Goal: Task Accomplishment & Management: Use online tool/utility

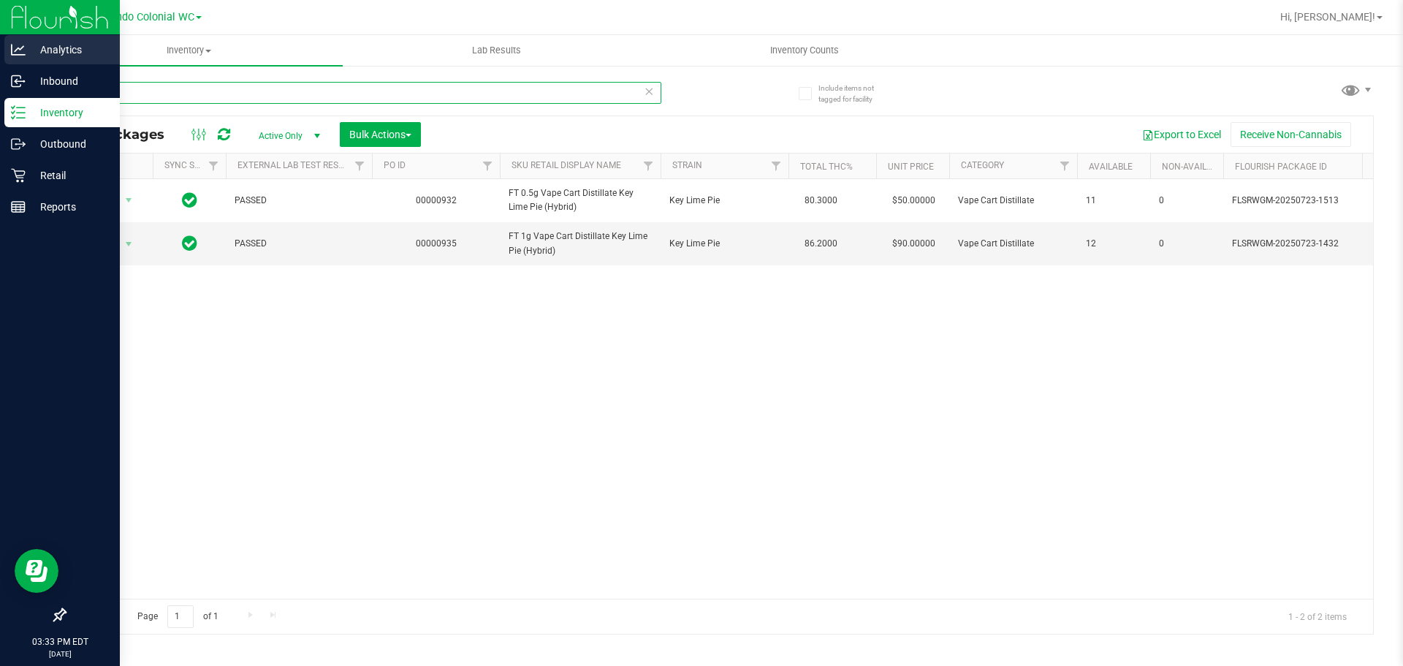
drag, startPoint x: 347, startPoint y: 92, endPoint x: 0, endPoint y: 57, distance: 348.8
click at [0, 59] on div "Analytics Inbound Inventory Outbound Retail Reports 03:33 PM EDT [DATE] 09/19 O…" at bounding box center [701, 333] width 1403 height 666
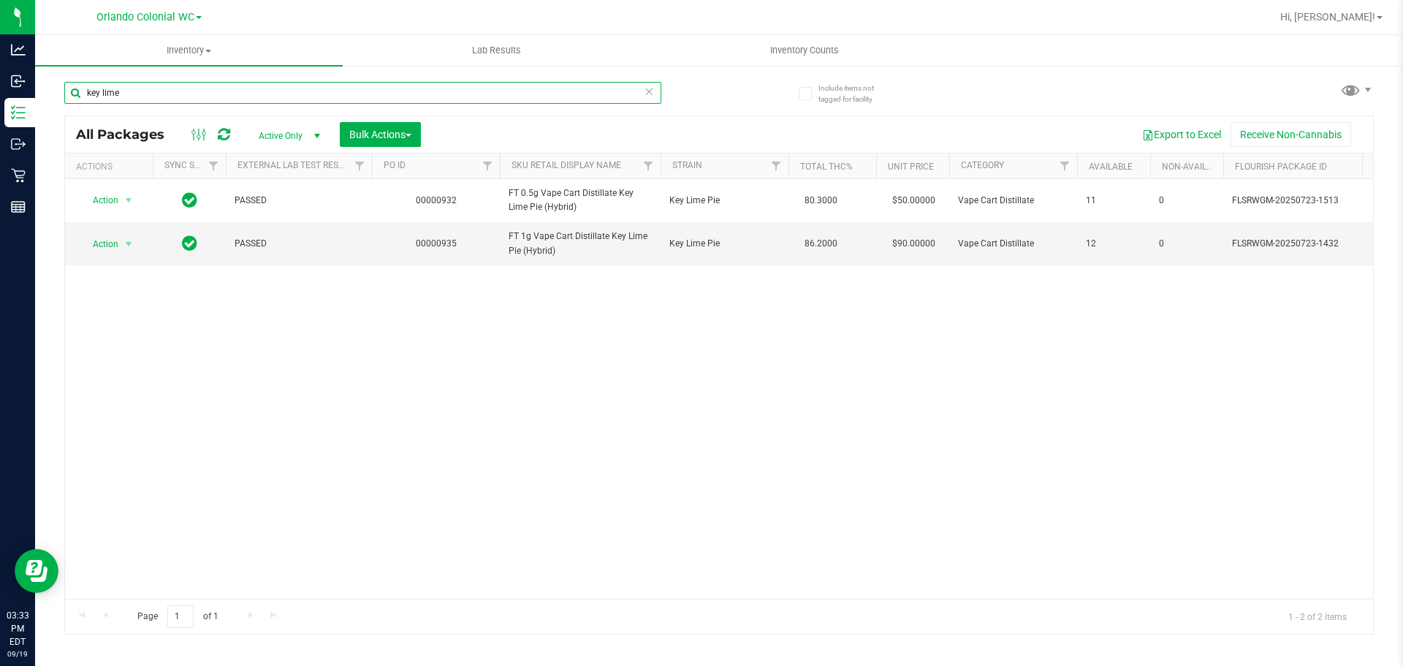
paste input "FD 3.5g Flower Greenhouse PK Trophy (Hybrid-Indica)"
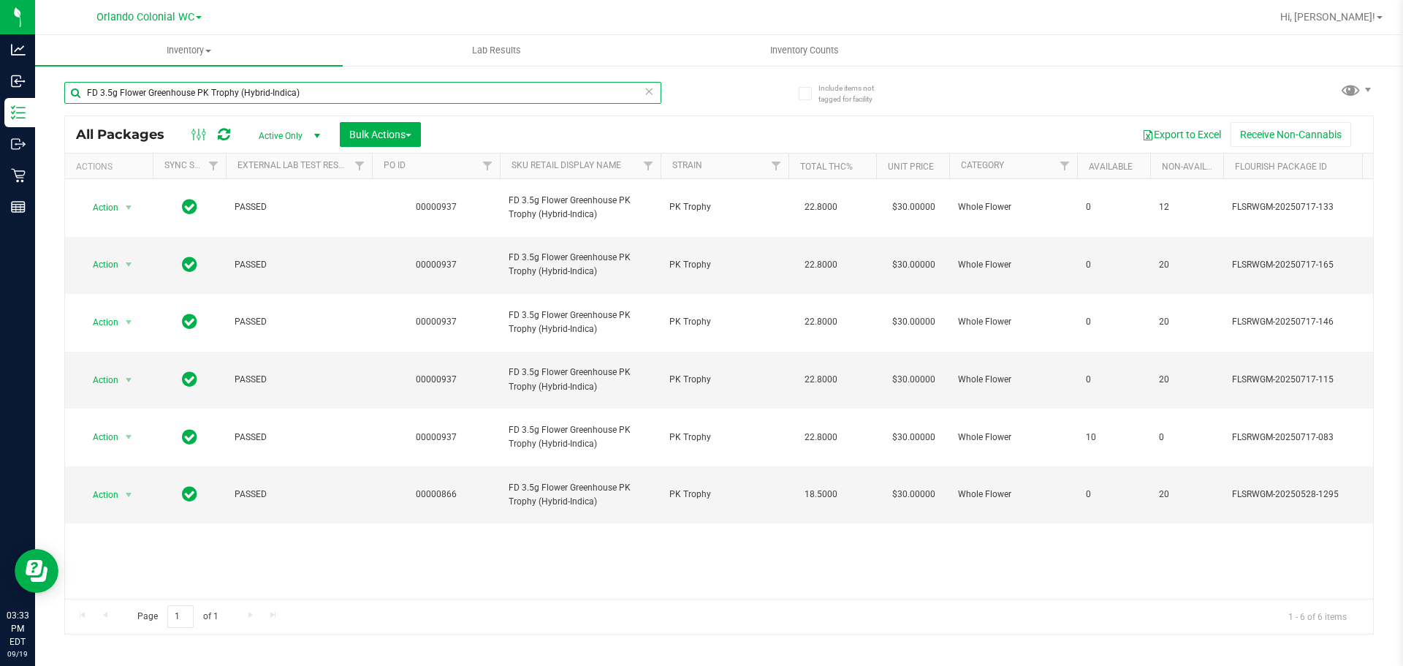
type input "FD 3.5g Flower Greenhouse PK Trophy (Hybrid-Indica)"
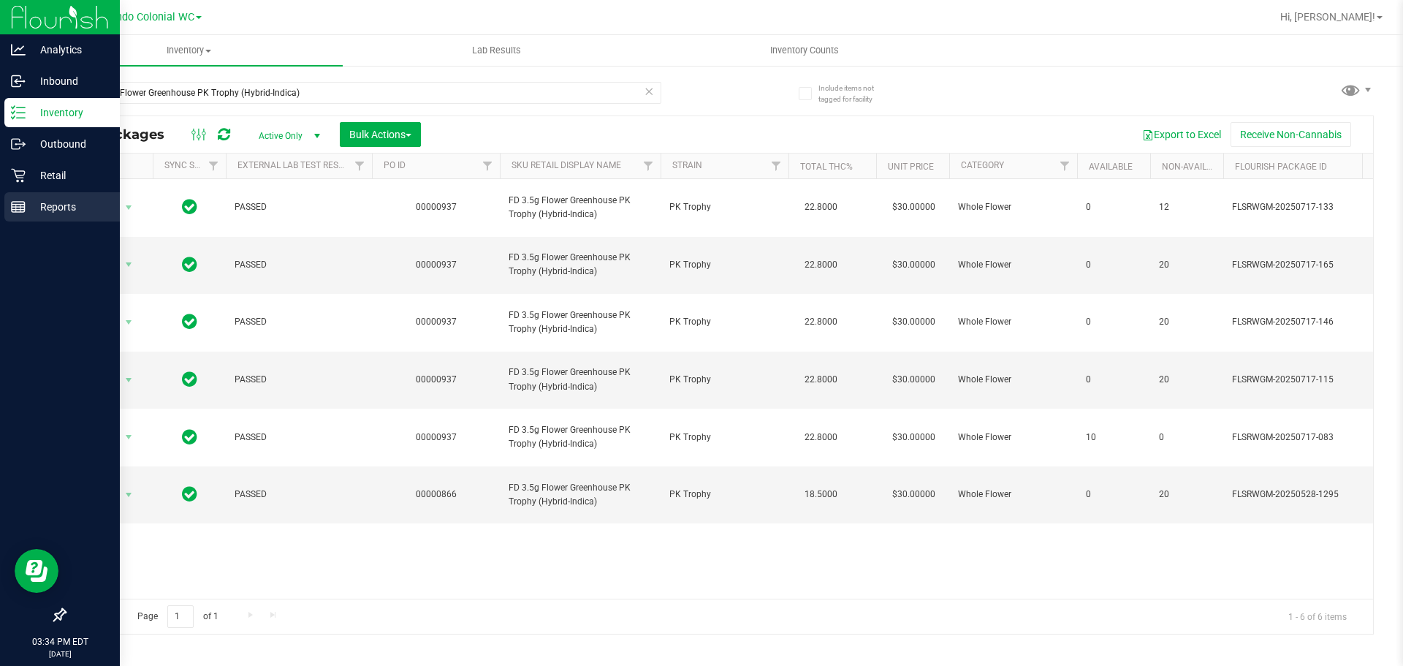
click at [9, 200] on div "Reports" at bounding box center [61, 206] width 115 height 29
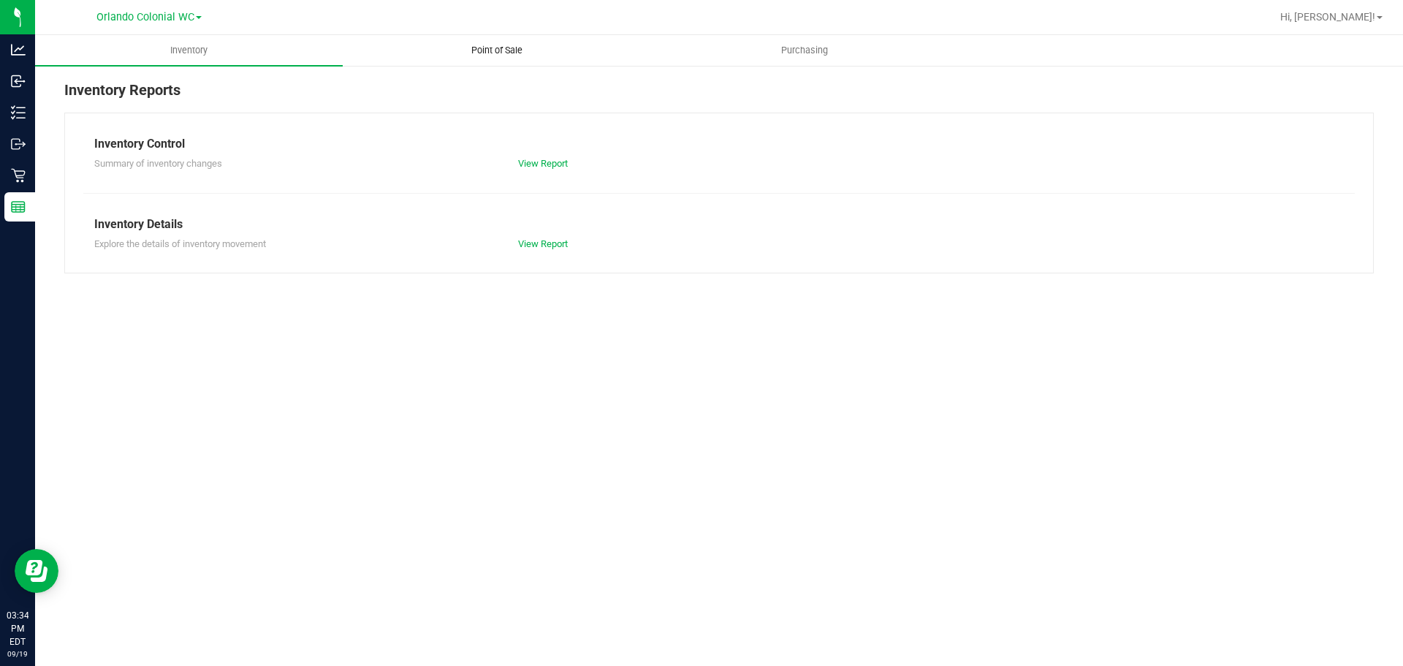
click at [486, 42] on uib-tab-heading "Point of Sale" at bounding box center [496, 50] width 306 height 29
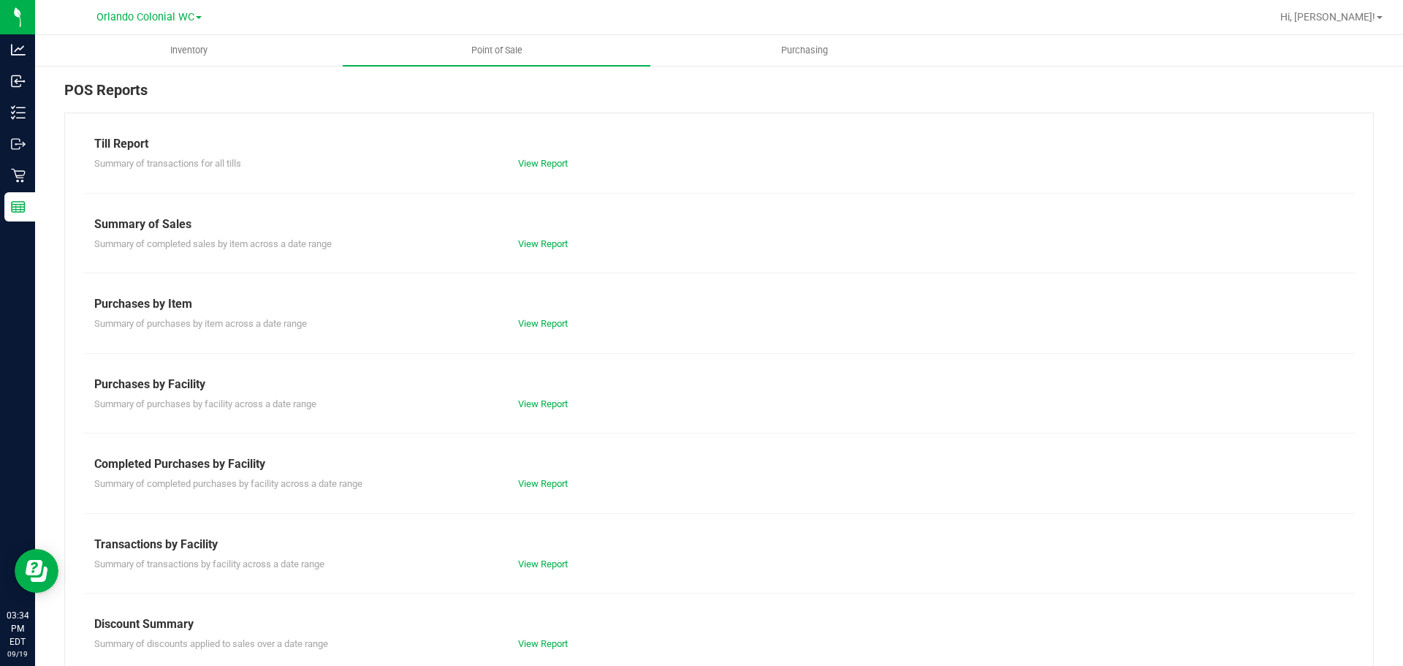
click at [546, 570] on div "View Report" at bounding box center [613, 564] width 212 height 15
click at [557, 563] on link "View Report" at bounding box center [543, 563] width 50 height 11
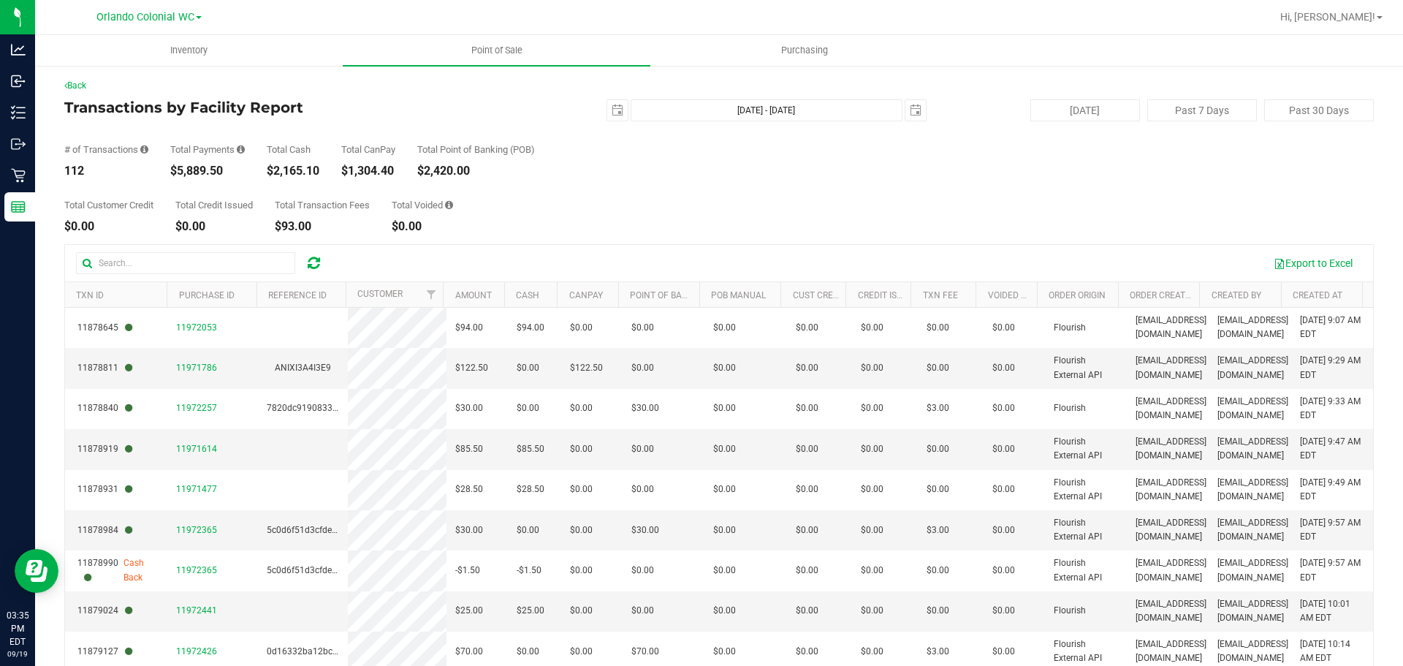
click at [605, 198] on div "Total Customer Credit $0.00 Total Credit Issued $0.00 Total Transaction Fees $9…" at bounding box center [718, 205] width 1309 height 56
click at [701, 191] on div "Total Customer Credit $0.00 Total Credit Issued $0.00 Total Transaction Fees $9…" at bounding box center [718, 205] width 1309 height 56
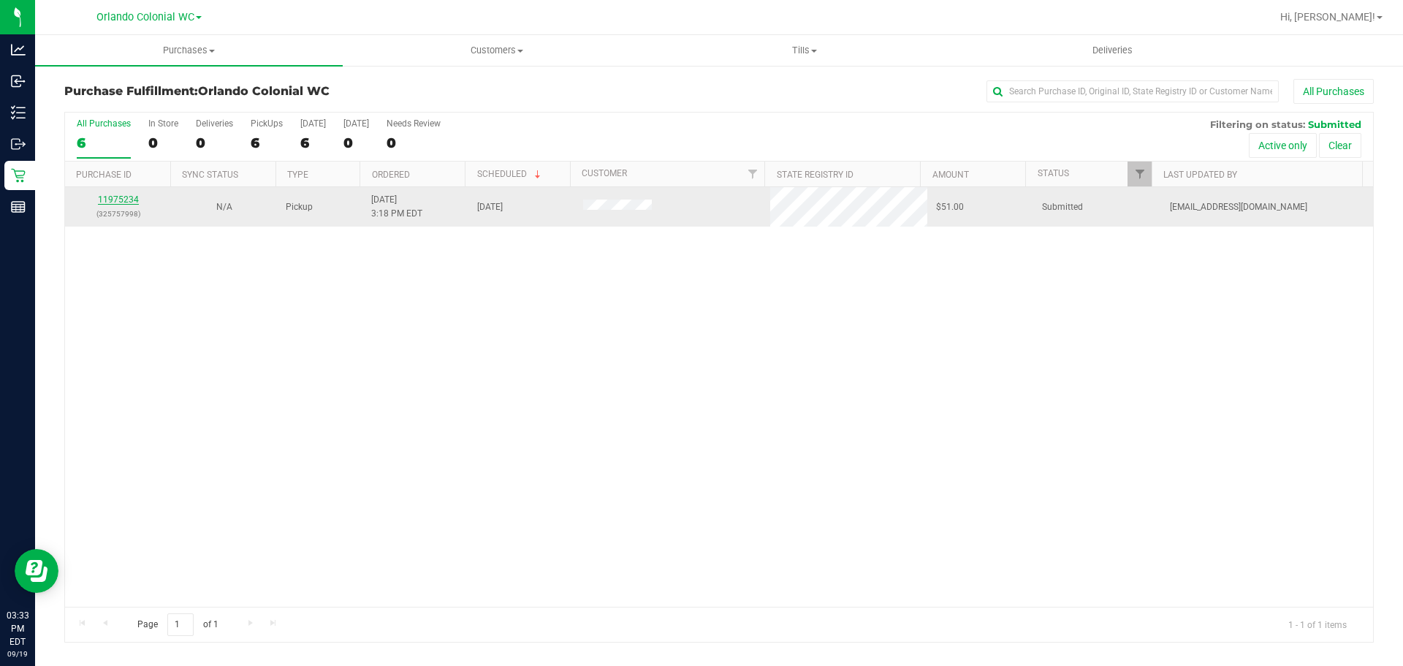
drag, startPoint x: 121, startPoint y: 194, endPoint x: 129, endPoint y: 197, distance: 8.6
click at [121, 194] on link "11975234" at bounding box center [118, 199] width 41 height 10
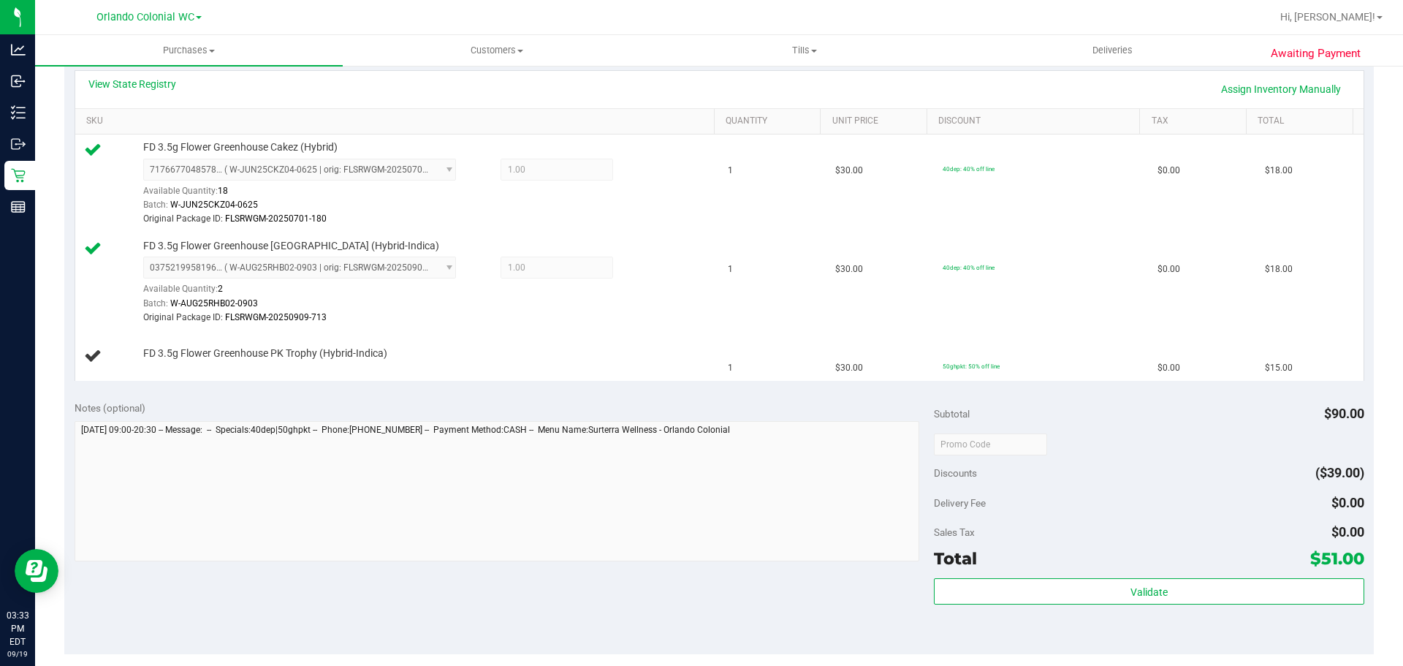
scroll to position [146, 0]
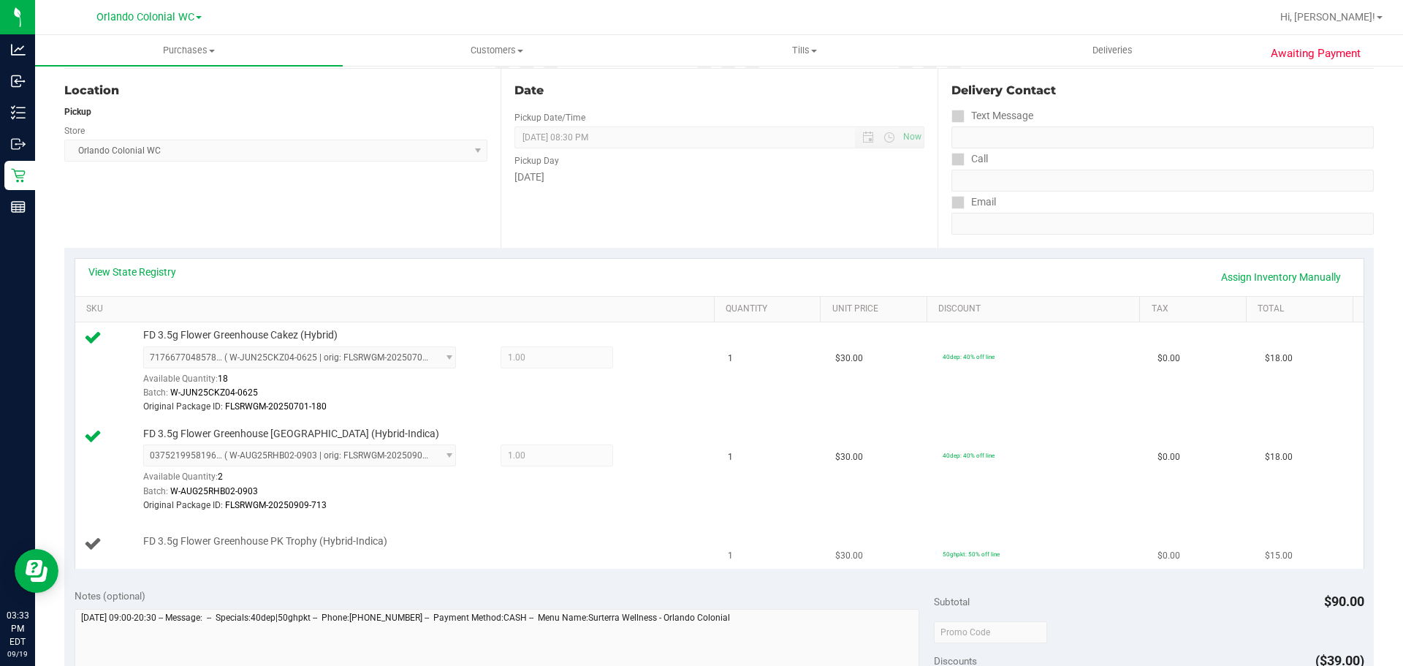
click at [314, 544] on span "FD 3.5g Flower Greenhouse PK Trophy (Hybrid-Indica)" at bounding box center [265, 541] width 244 height 14
copy div "FD 3.5g Flower Greenhouse PK Trophy (Hybrid-Indica)"
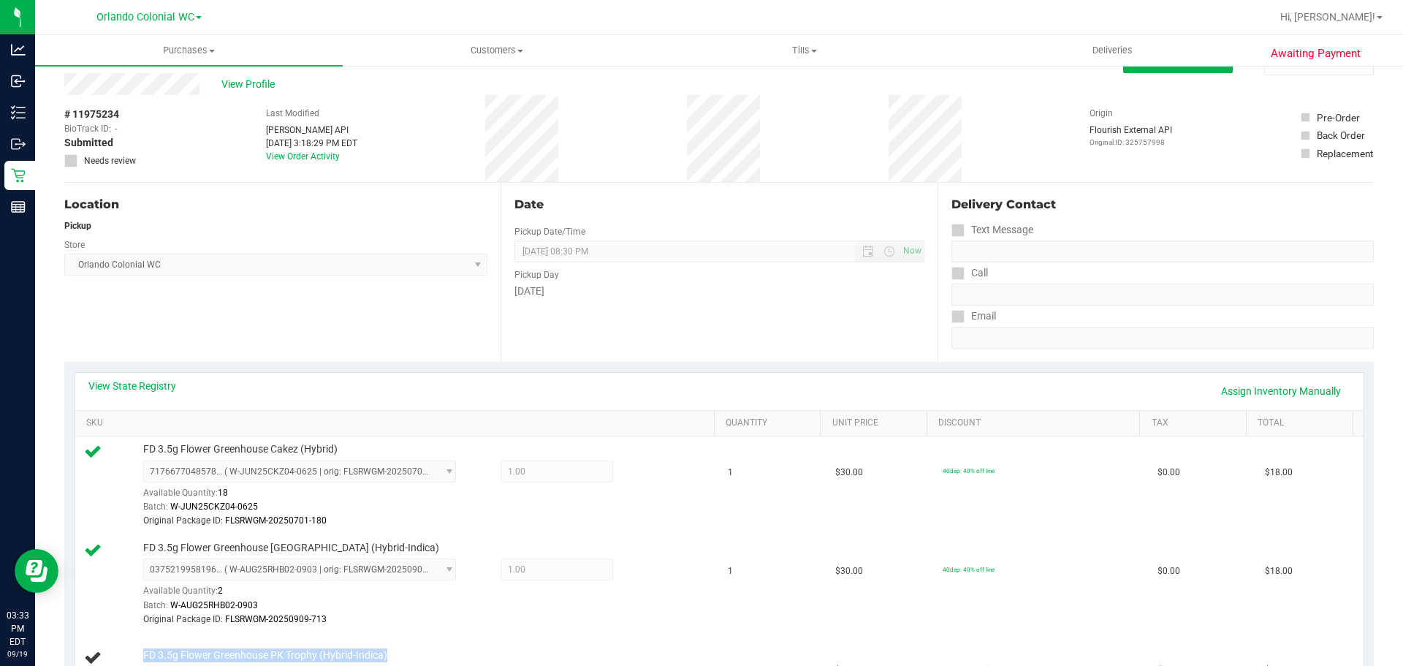
scroll to position [0, 0]
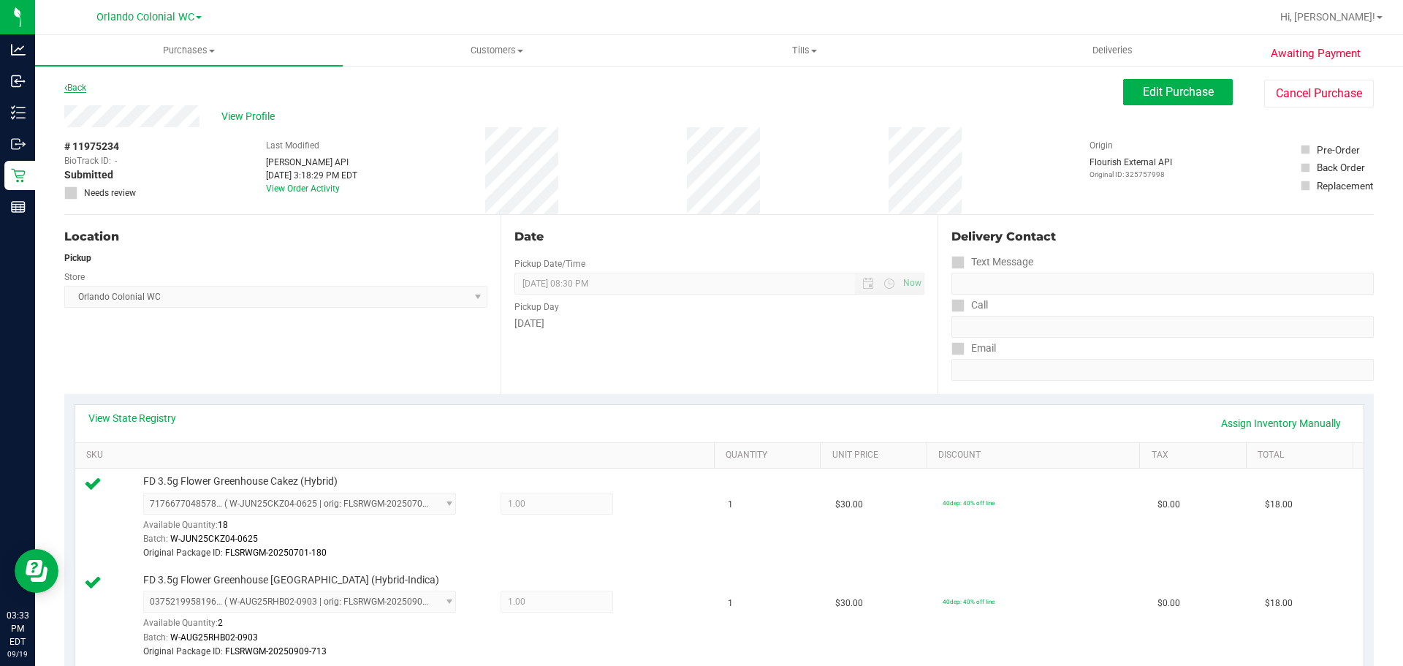
click at [80, 83] on link "Back" at bounding box center [75, 88] width 22 height 10
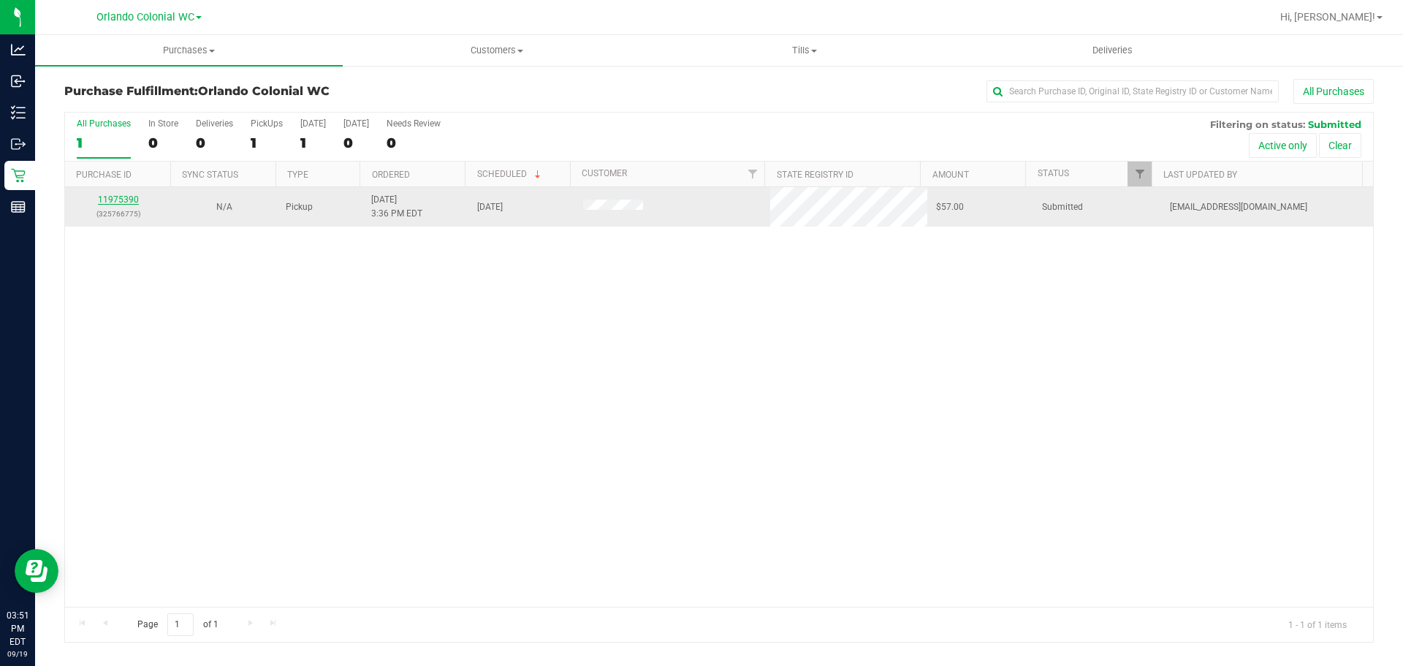
click at [118, 194] on link "11975390" at bounding box center [118, 199] width 41 height 10
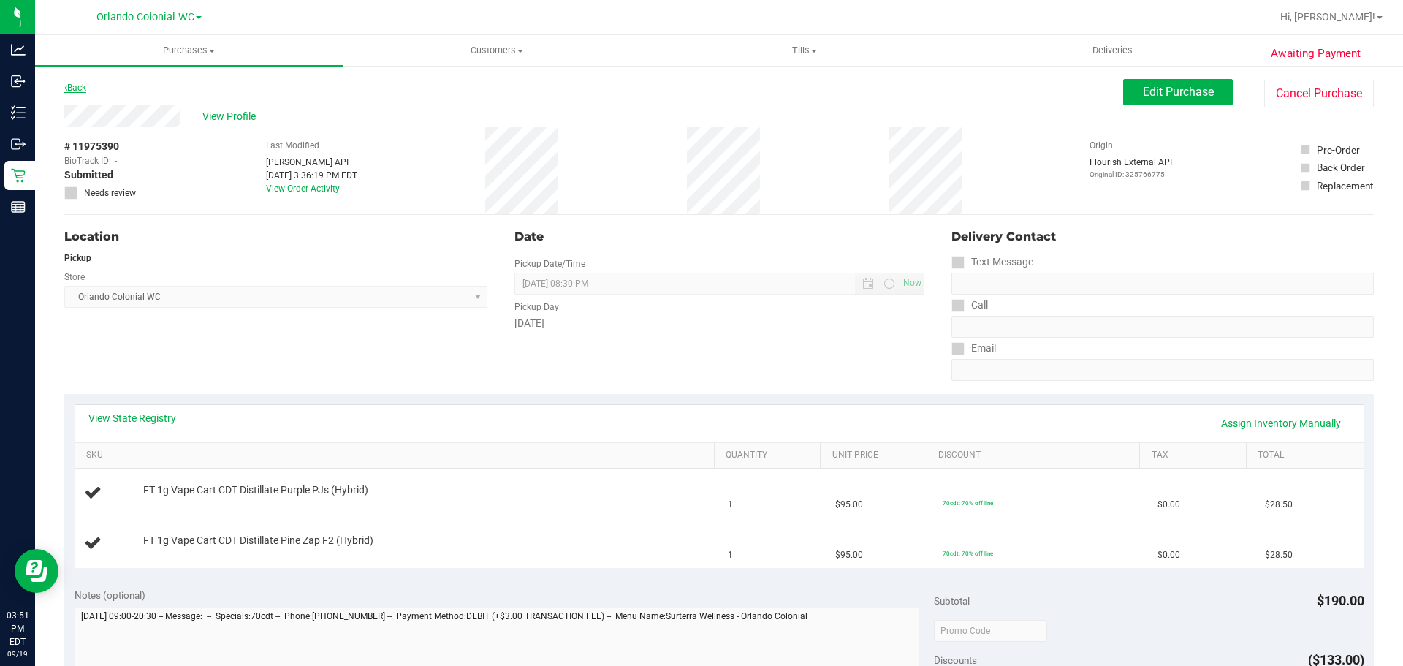
click at [77, 84] on link "Back" at bounding box center [75, 88] width 22 height 10
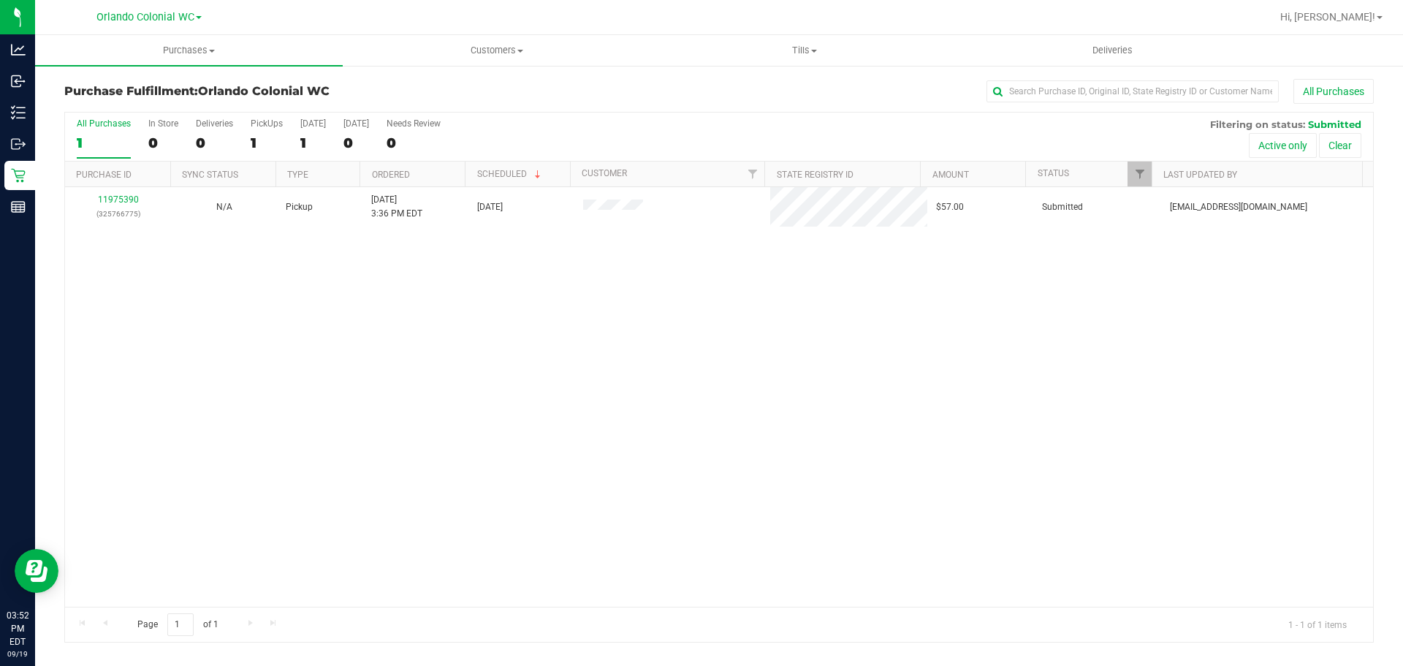
drag, startPoint x: 455, startPoint y: 468, endPoint x: 465, endPoint y: 388, distance: 80.3
click at [456, 466] on div "11975390 (325766775) N/A Pickup 9/19/2025 3:36 PM EDT 9/19/2025 $57.00 Submitte…" at bounding box center [719, 396] width 1308 height 419
drag, startPoint x: 402, startPoint y: 484, endPoint x: 413, endPoint y: 411, distance: 73.9
click at [402, 484] on div "No results found." at bounding box center [719, 446] width 1308 height 518
drag, startPoint x: 963, startPoint y: 301, endPoint x: 942, endPoint y: 296, distance: 21.8
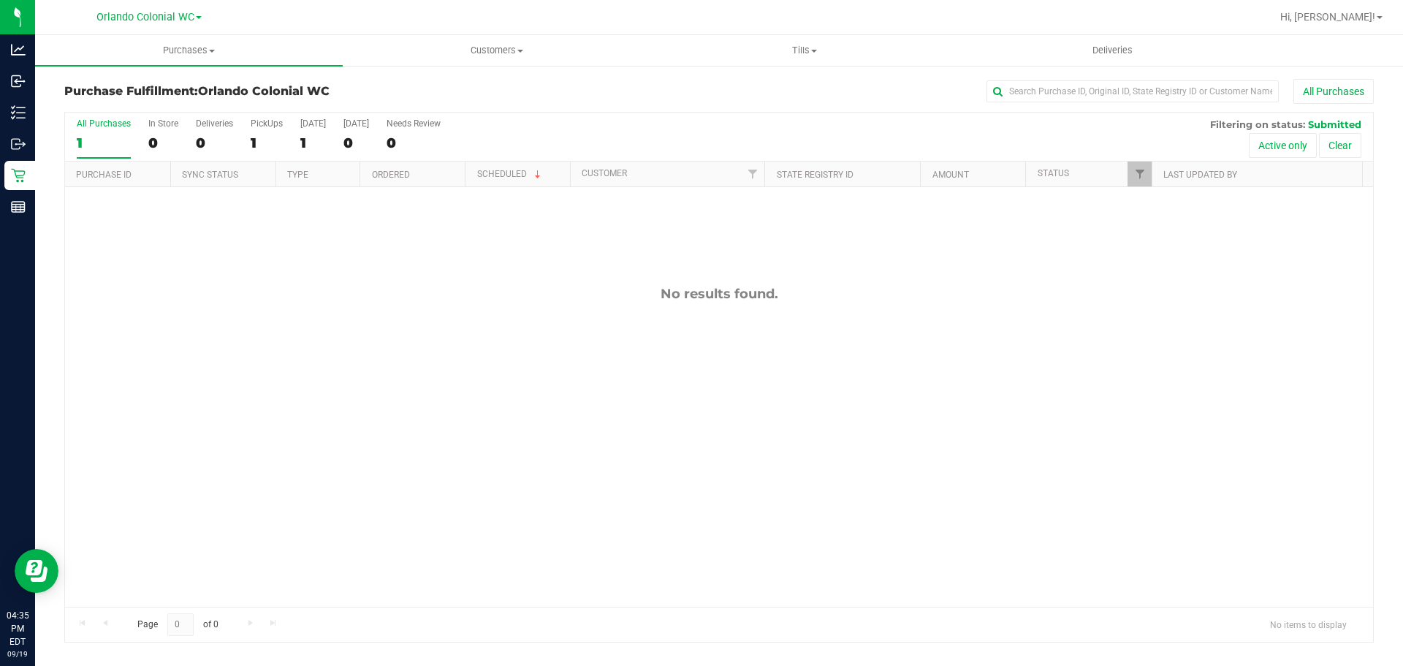
click at [963, 301] on div "No results found." at bounding box center [719, 294] width 1308 height 16
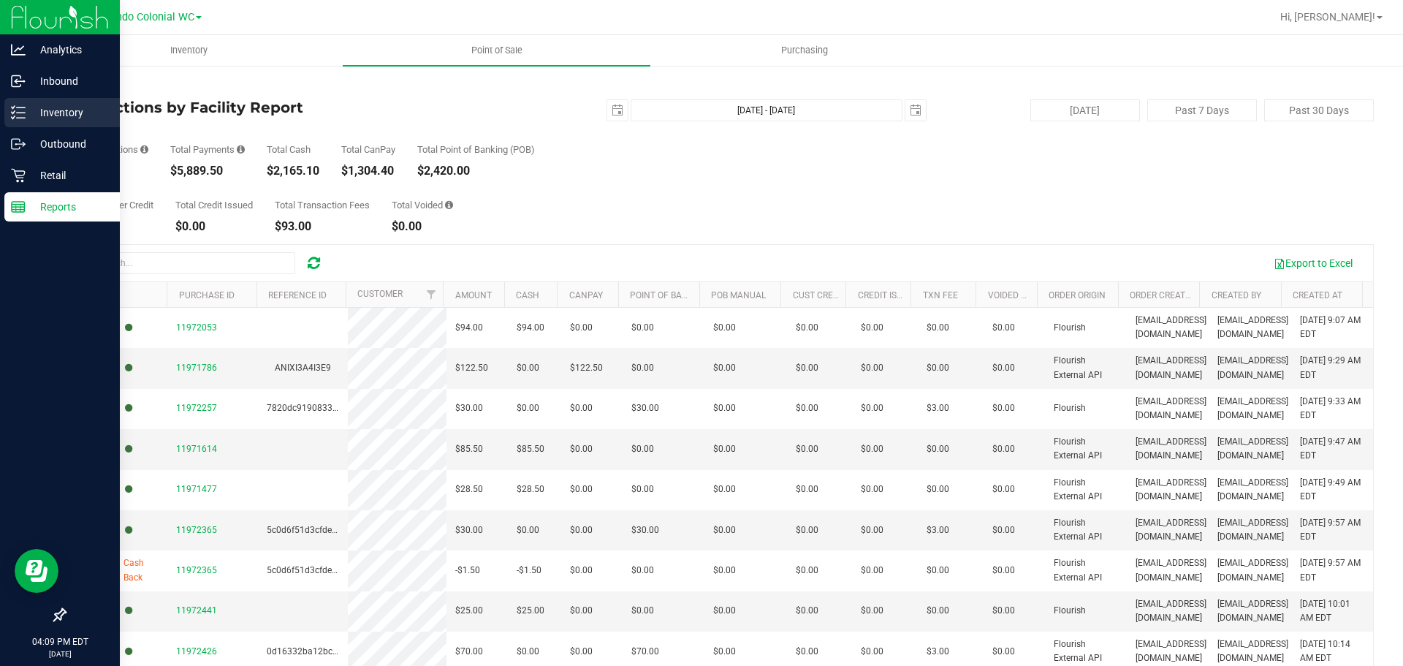
click at [50, 118] on p "Inventory" at bounding box center [70, 113] width 88 height 18
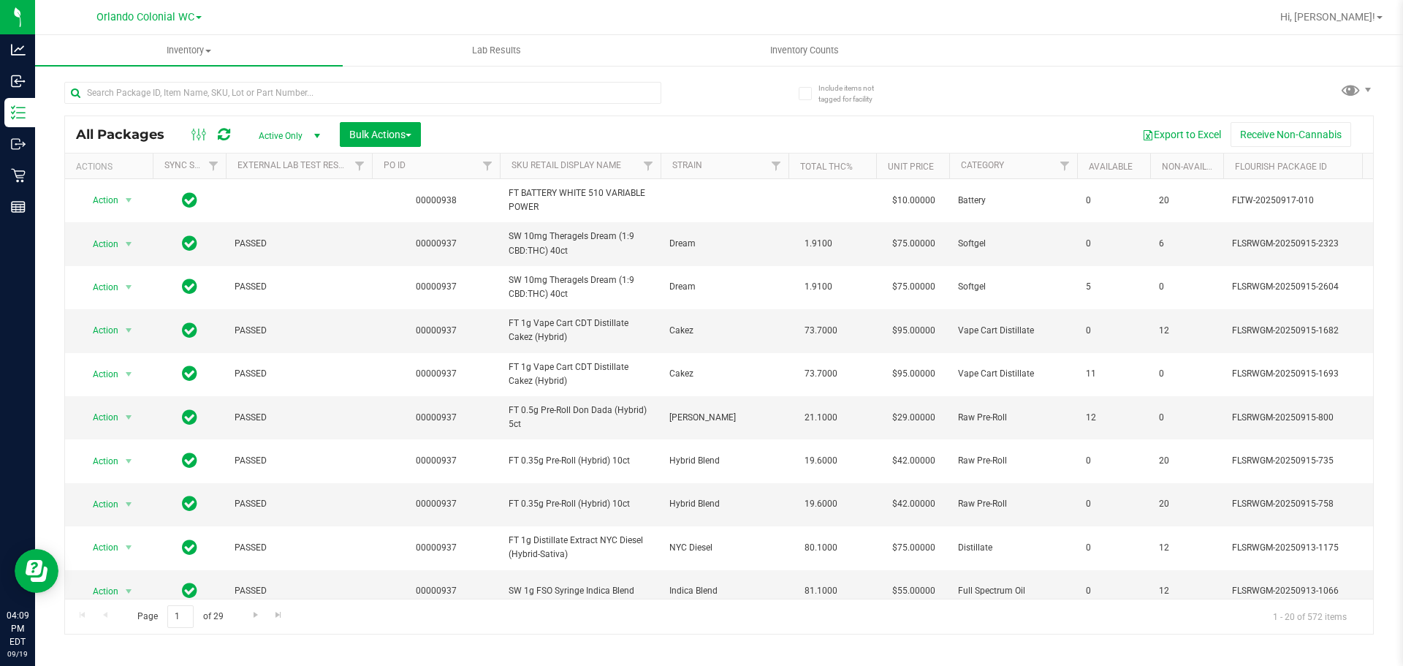
click at [563, 156] on th "SKU Retail Display Name" at bounding box center [580, 166] width 161 height 26
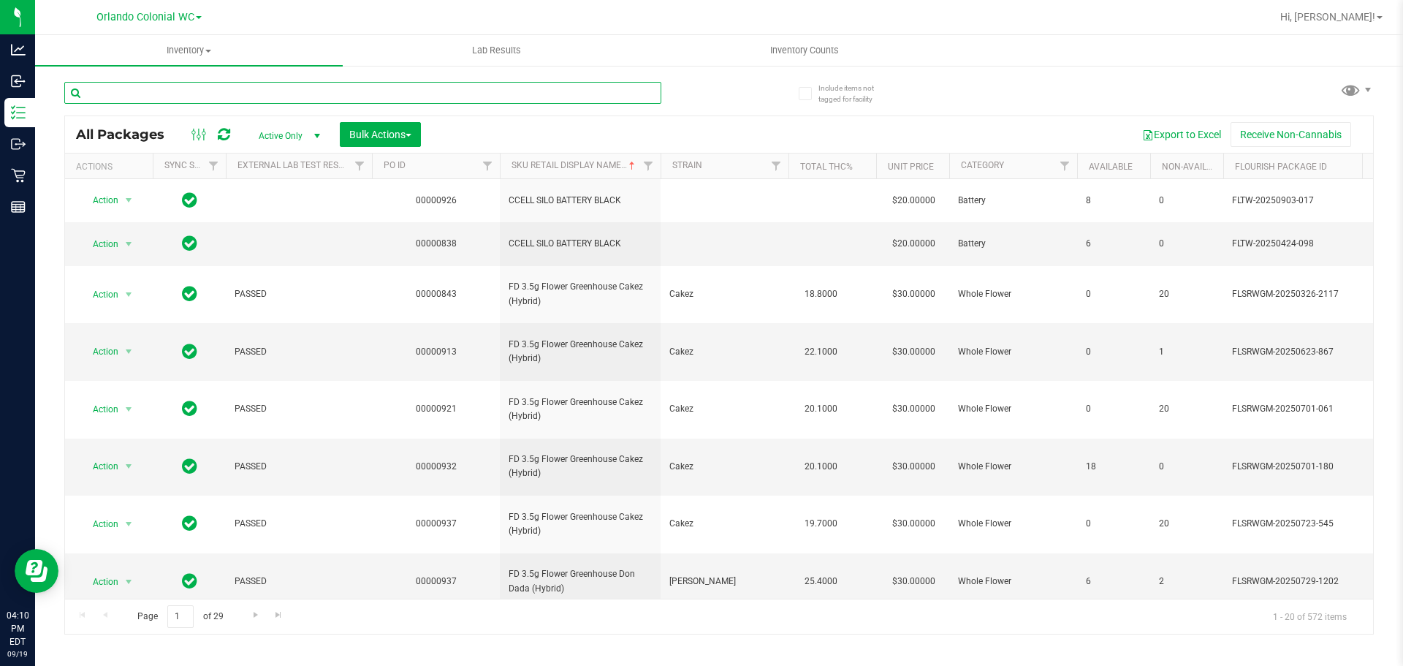
click at [220, 98] on input "text" at bounding box center [362, 93] width 597 height 22
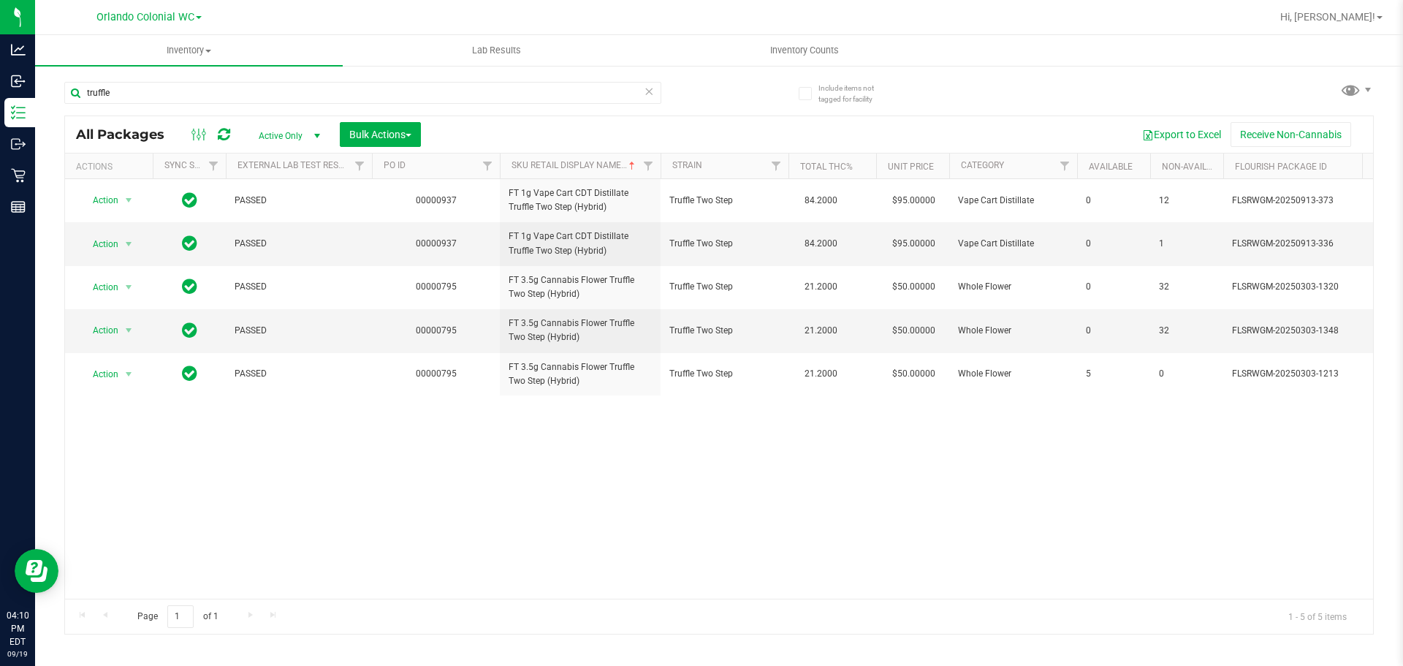
click at [563, 243] on span "FT 1g Vape Cart CDT Distillate Truffle Two Step (Hybrid)" at bounding box center [579, 243] width 143 height 28
copy tr "FT 1g Vape Cart CDT Distillate Truffle Two Step (Hybrid)"
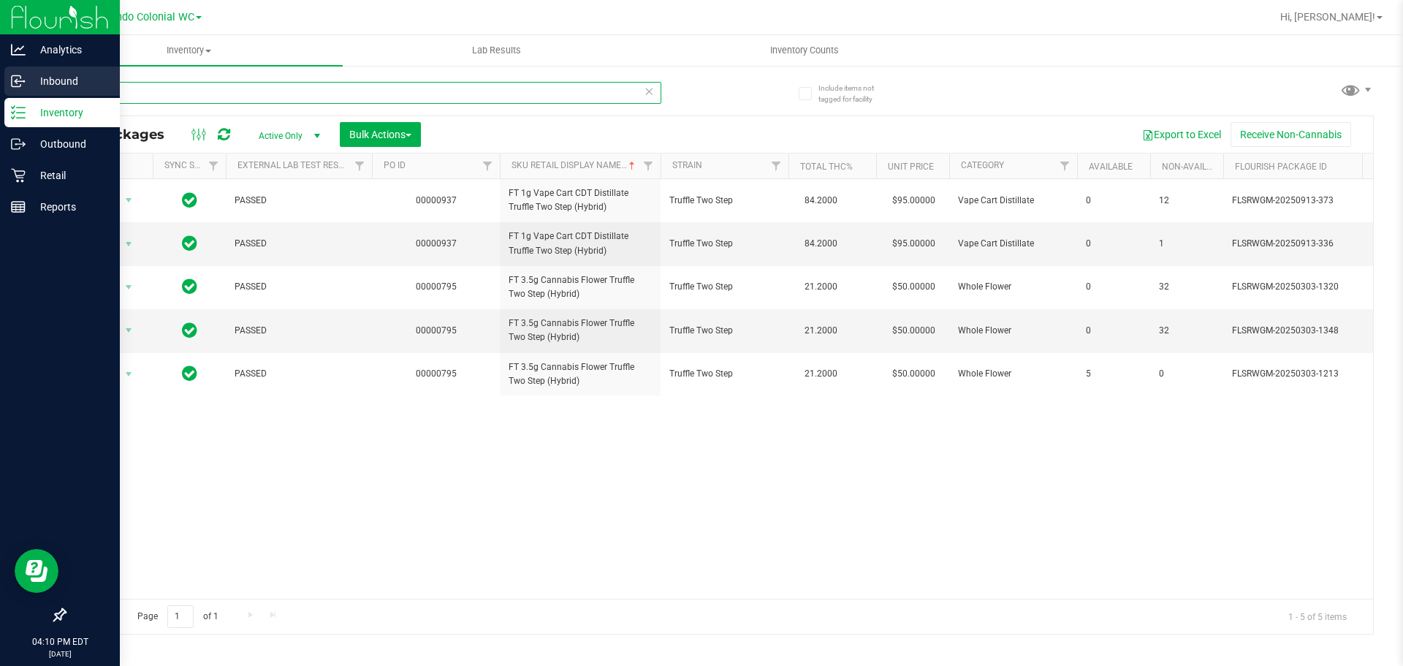
drag, startPoint x: 103, startPoint y: 89, endPoint x: 0, endPoint y: 72, distance: 104.5
click at [0, 88] on div "Analytics Inbound Inventory Outbound Retail Reports 04:10 PM EDT [DATE] 09/19 O…" at bounding box center [701, 333] width 1403 height 666
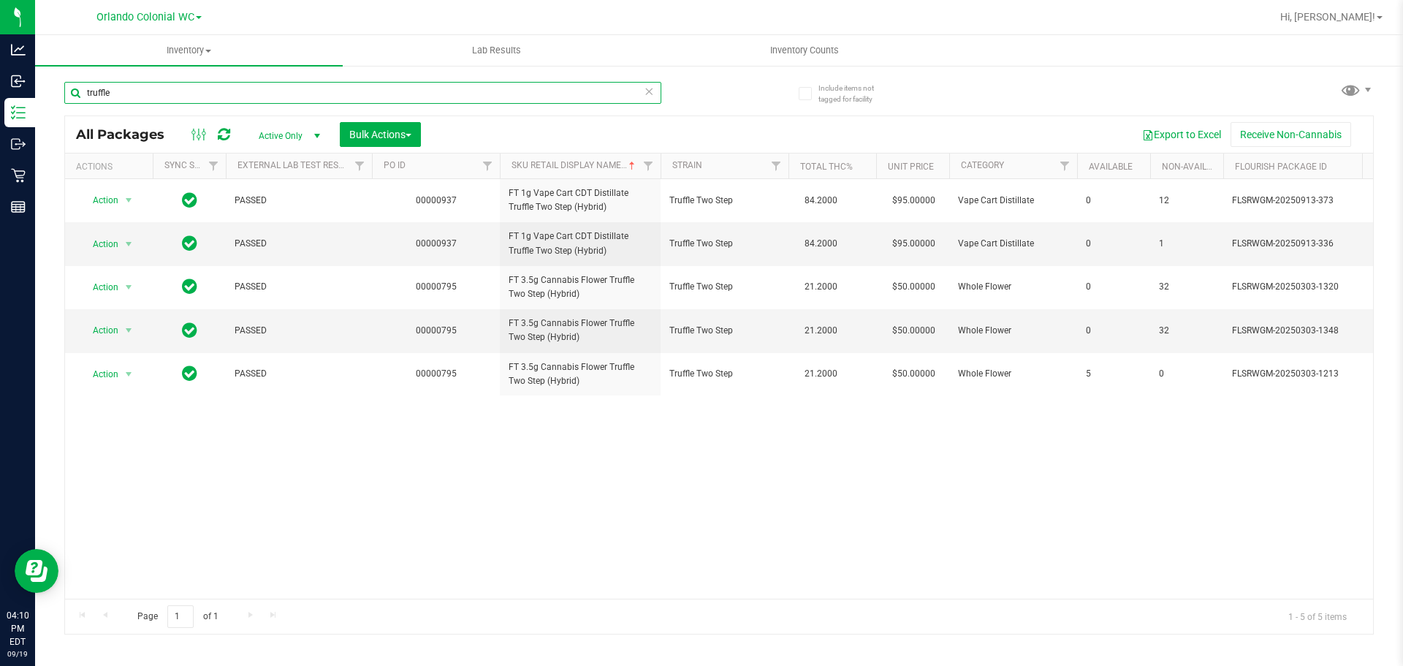
paste input "FT 1g Vape Cart CDT Distillate Truffle Two Step (Hybrid)"
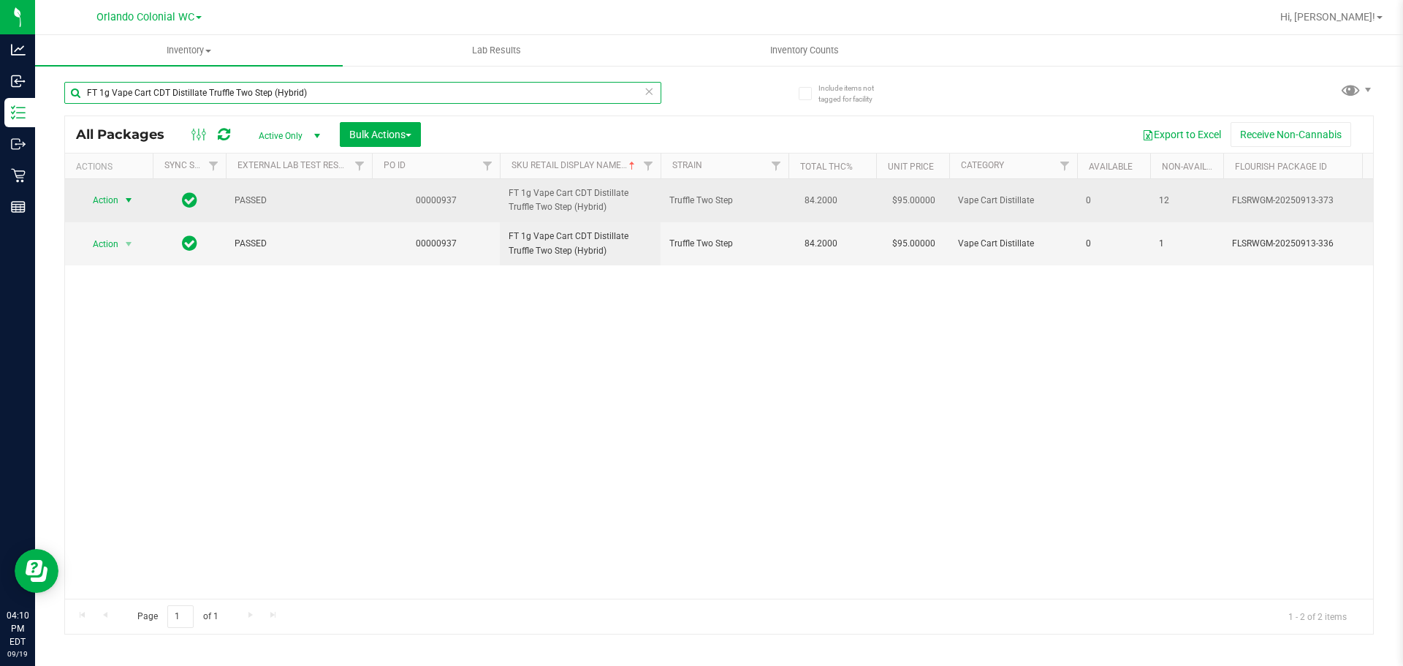
type input "FT 1g Vape Cart CDT Distillate Truffle Two Step (Hybrid)"
click at [118, 202] on span "Action" at bounding box center [99, 200] width 39 height 20
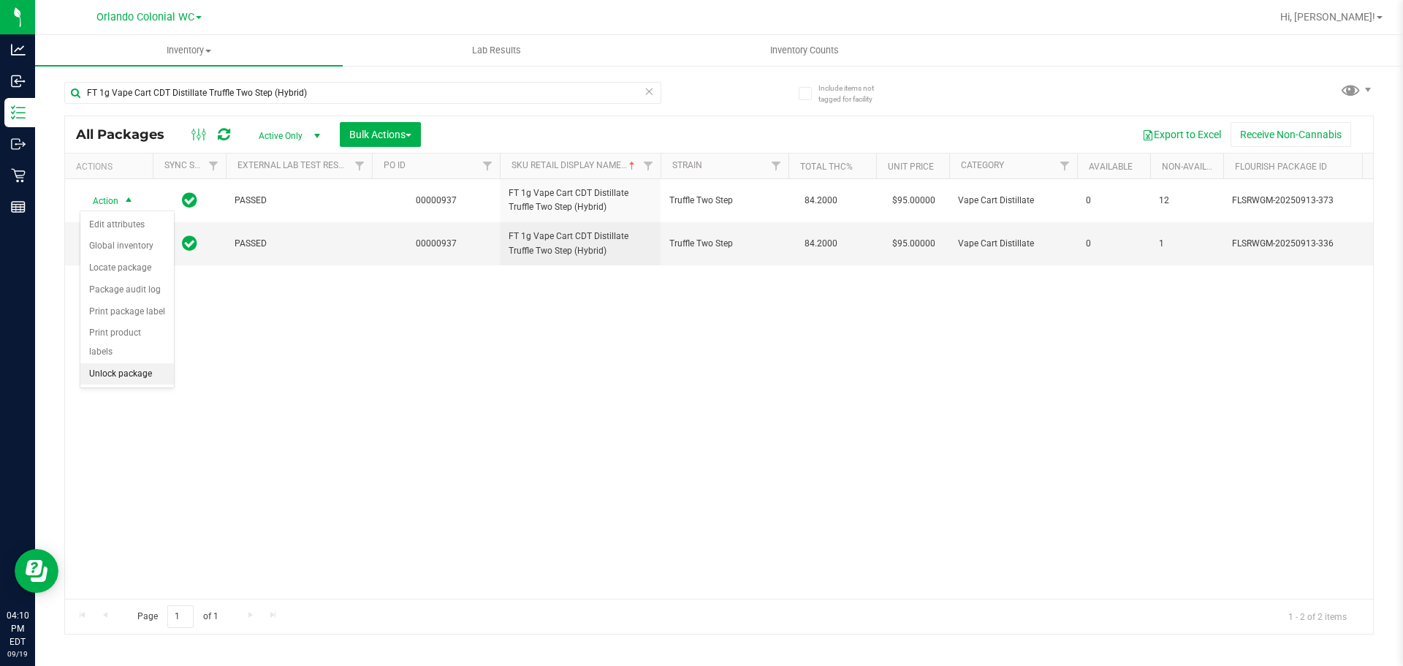
click at [136, 363] on li "Unlock package" at bounding box center [127, 374] width 94 height 22
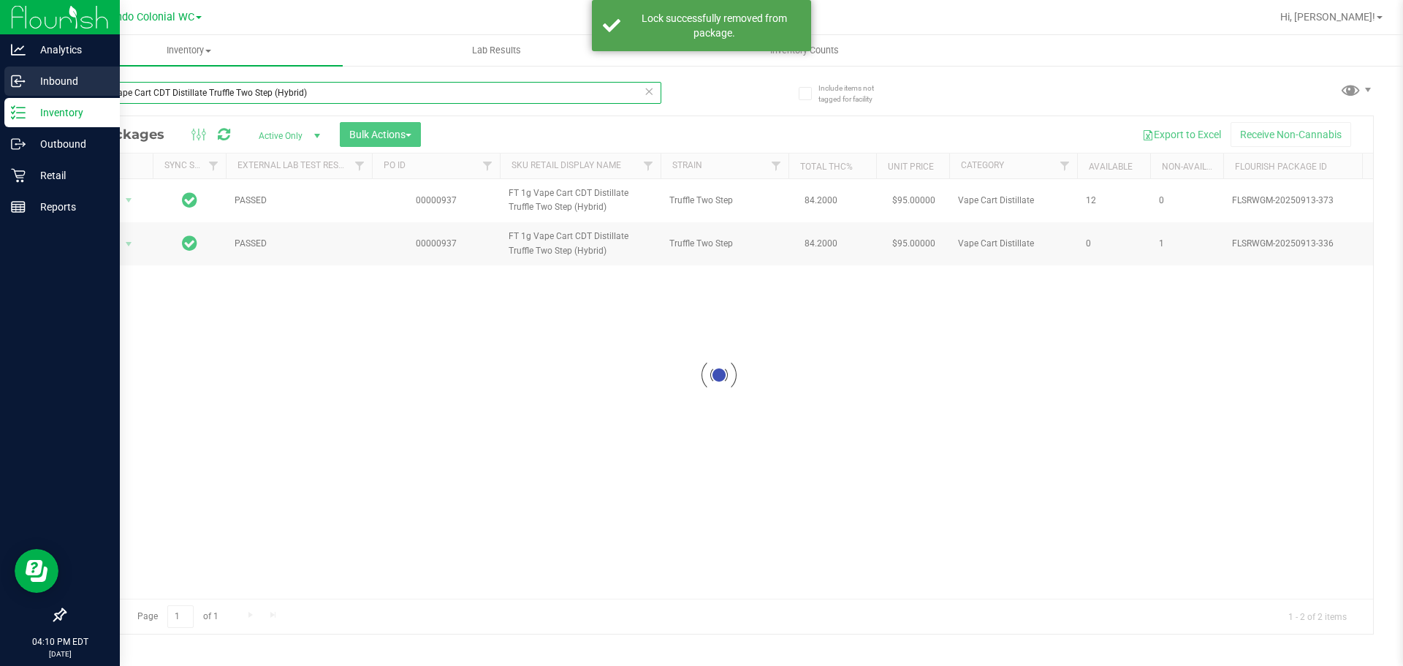
drag, startPoint x: 340, startPoint y: 91, endPoint x: 0, endPoint y: 82, distance: 340.6
